Goal: Navigation & Orientation: Find specific page/section

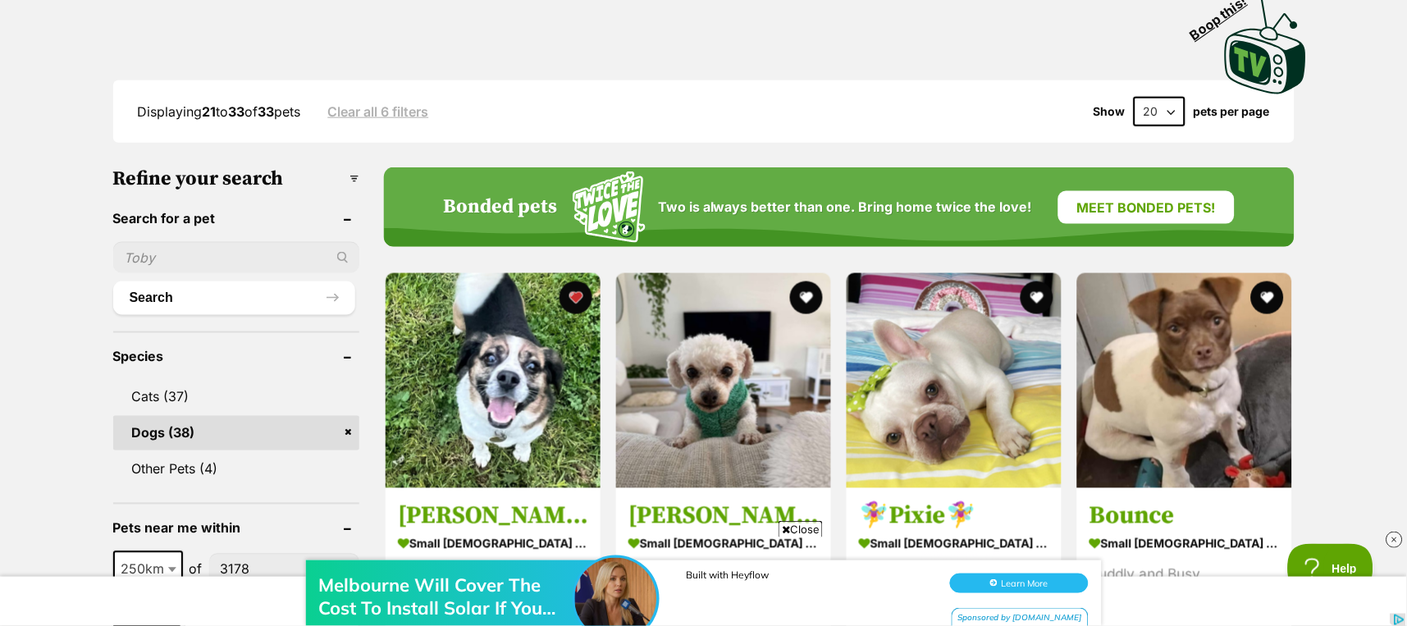
scroll to position [546, 0]
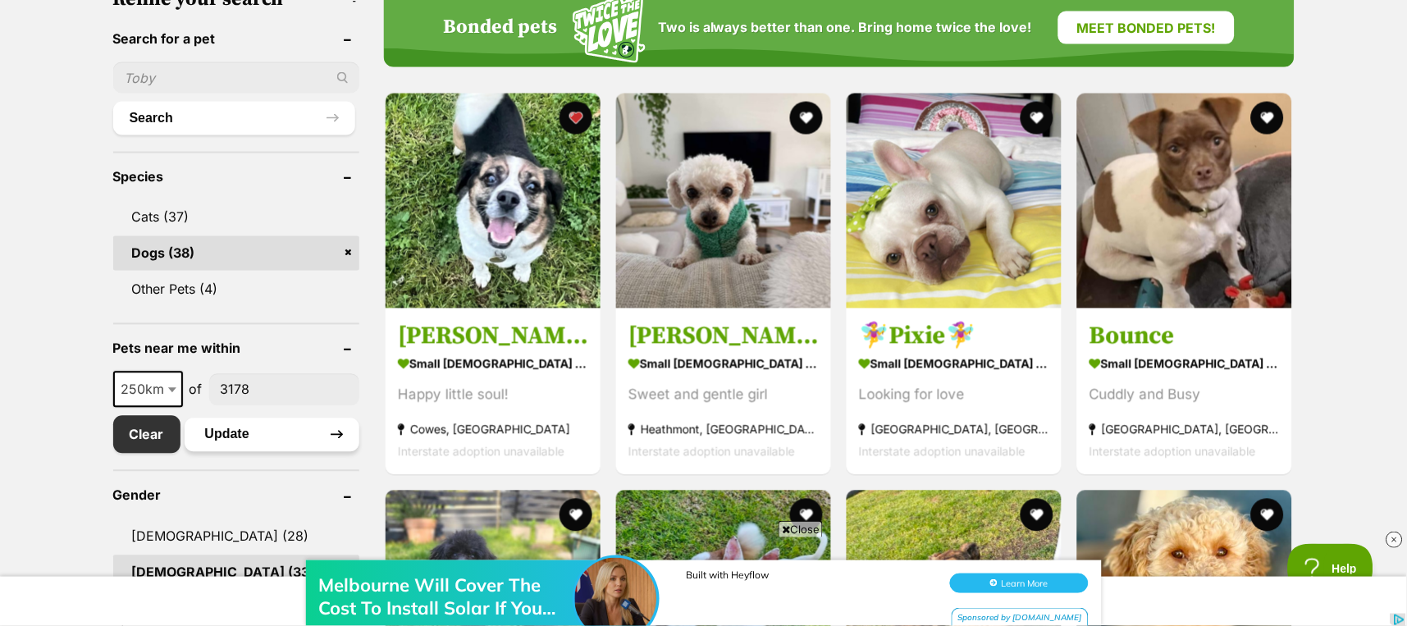
click at [217, 431] on button "Update" at bounding box center [272, 434] width 175 height 33
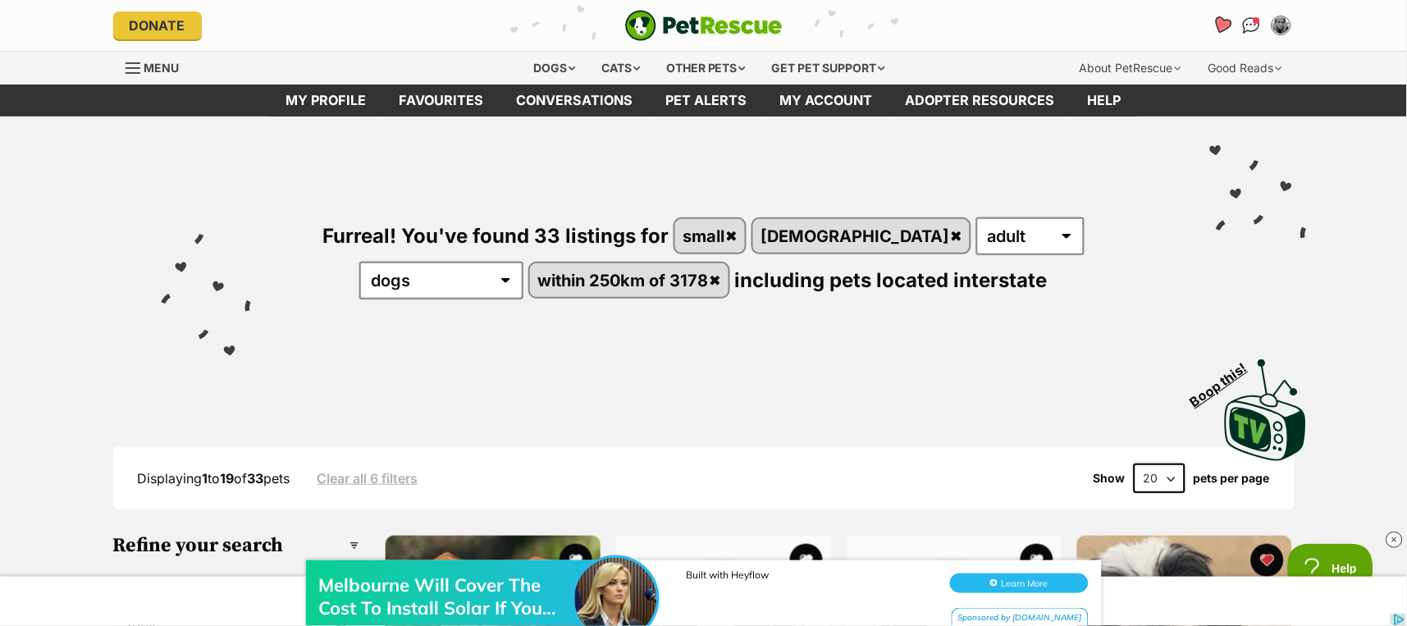
click at [1227, 23] on icon "Favourites" at bounding box center [1222, 25] width 20 height 19
